Goal: Task Accomplishment & Management: Use online tool/utility

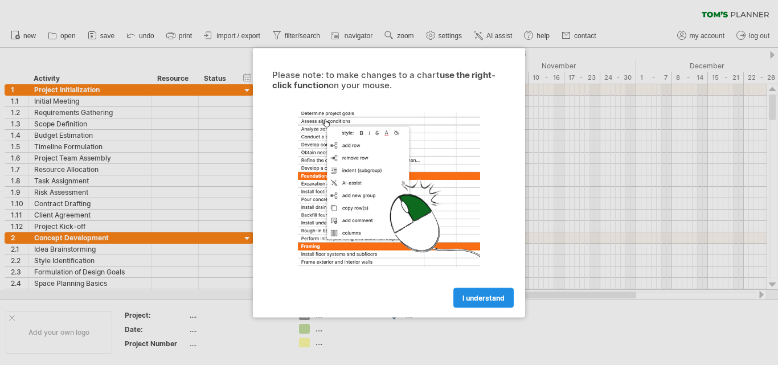
click at [479, 301] on span "I understand" at bounding box center [483, 297] width 42 height 9
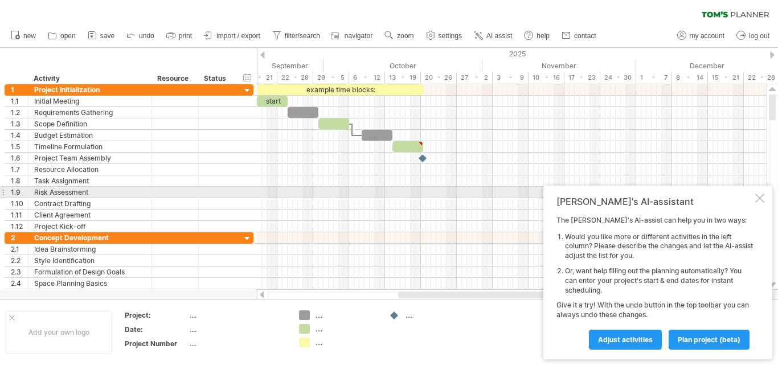
click at [757, 192] on div "[PERSON_NAME]'s AI-assistant The [PERSON_NAME]'s AI-assist can help you in two …" at bounding box center [657, 273] width 229 height 174
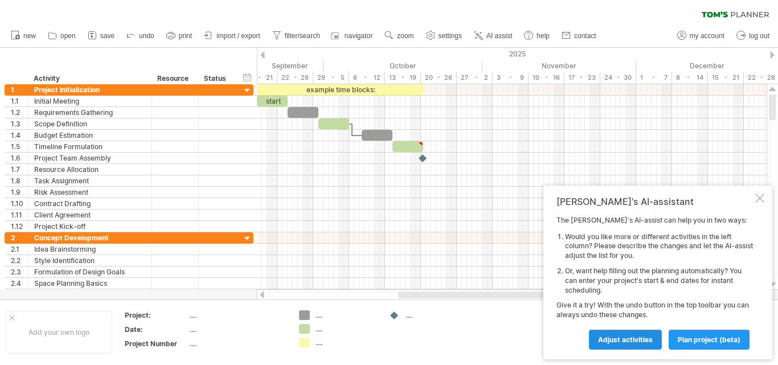
click at [624, 340] on span "Adjust activities" at bounding box center [625, 339] width 55 height 9
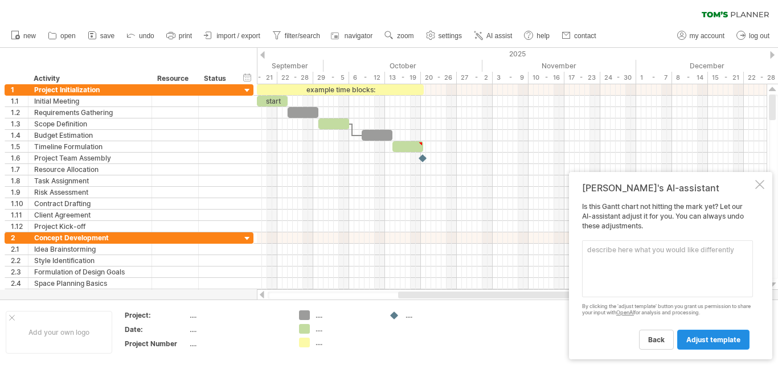
click at [702, 340] on span "adjust template" at bounding box center [713, 339] width 54 height 9
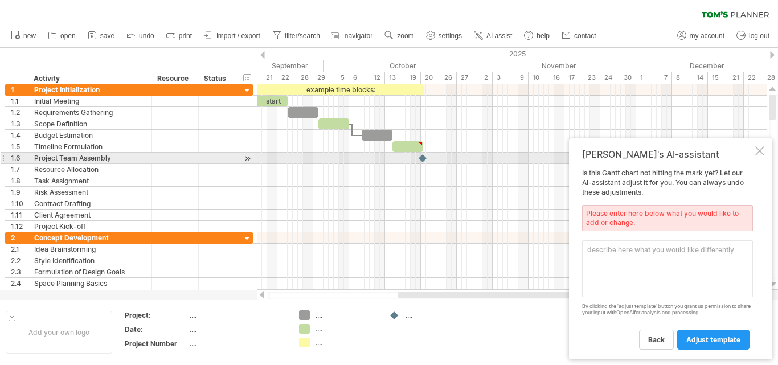
click at [758, 154] on div at bounding box center [759, 150] width 9 height 9
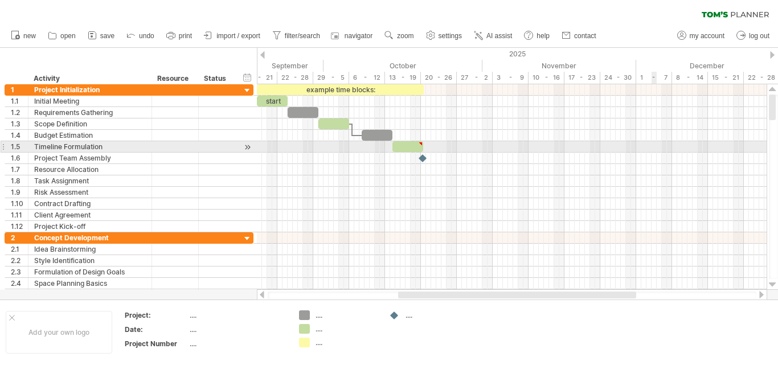
click at [478, 117] on div at bounding box center [512, 112] width 510 height 11
type textarea "**********"
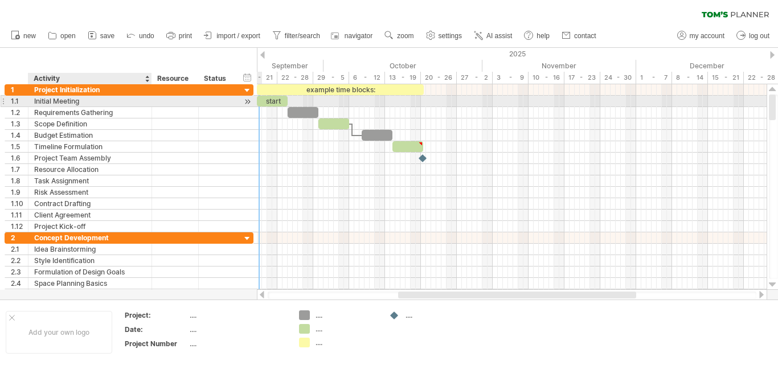
click at [150, 99] on div at bounding box center [150, 101] width 6 height 11
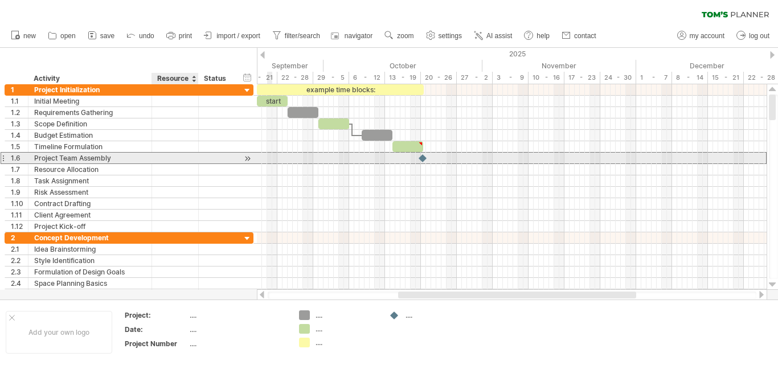
click at [166, 155] on div at bounding box center [175, 158] width 35 height 11
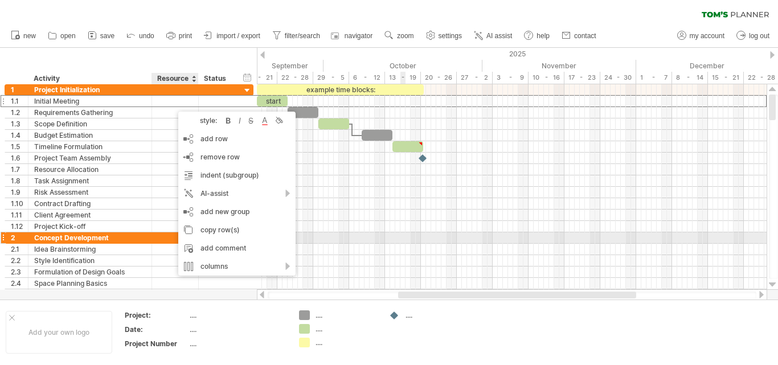
click at [401, 242] on div at bounding box center [512, 237] width 510 height 11
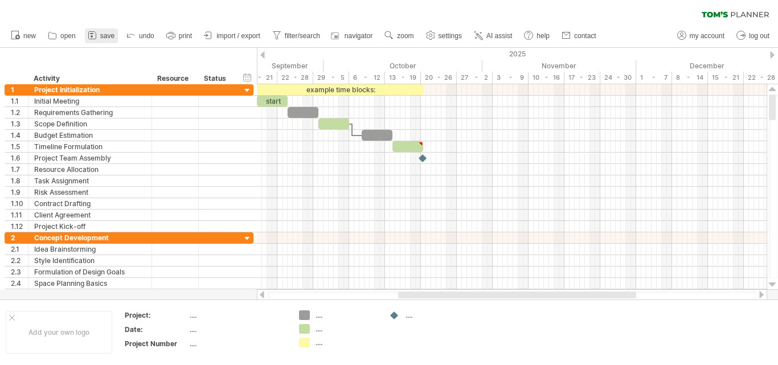
click at [99, 35] on link "save" at bounding box center [101, 35] width 33 height 15
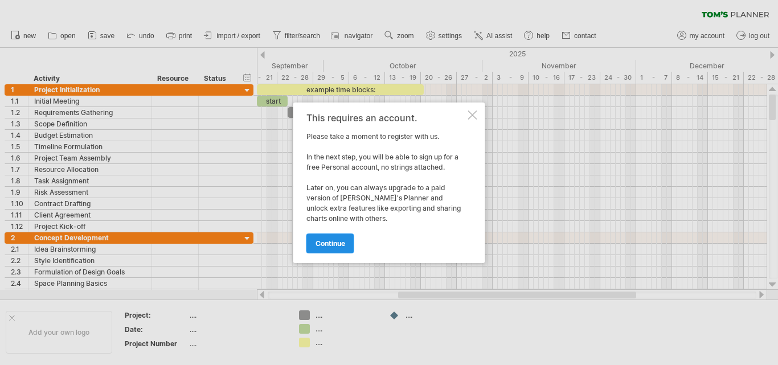
click at [334, 235] on link "continue" at bounding box center [330, 243] width 48 height 20
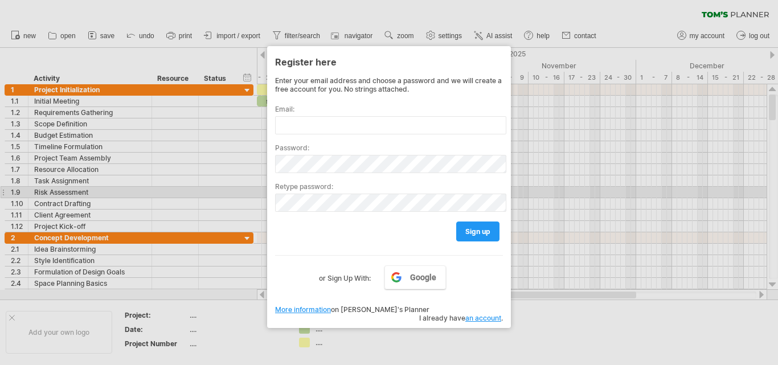
click at [575, 191] on div at bounding box center [389, 182] width 778 height 365
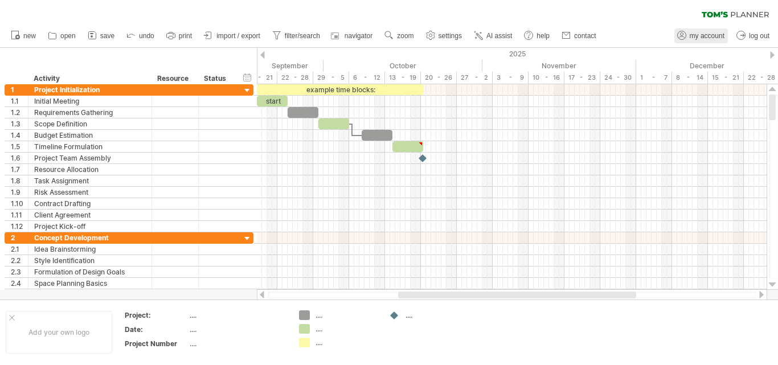
click at [696, 32] on span "my account" at bounding box center [707, 36] width 35 height 8
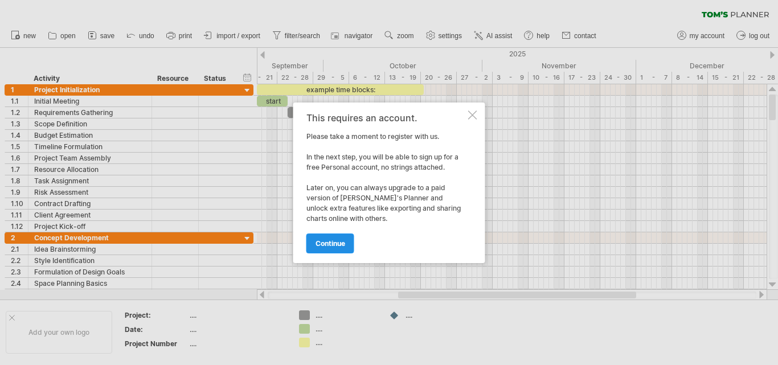
click at [345, 245] on span "continue" at bounding box center [330, 243] width 30 height 9
